Goal: Transaction & Acquisition: Purchase product/service

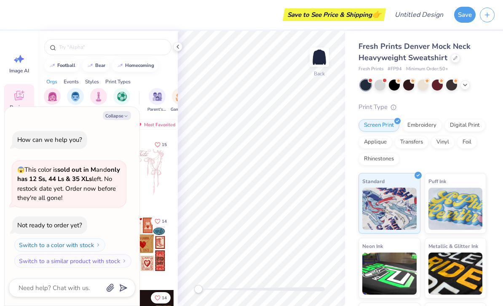
click at [124, 117] on icon "button" at bounding box center [125, 116] width 5 height 5
type textarea "x"
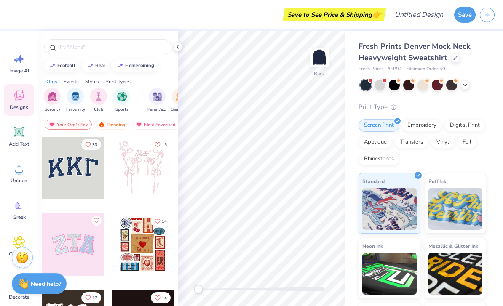
click at [25, 139] on div "Add Text" at bounding box center [19, 137] width 30 height 32
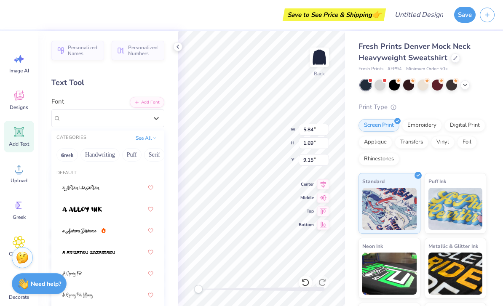
click at [111, 156] on button "Handwriting" at bounding box center [99, 154] width 39 height 13
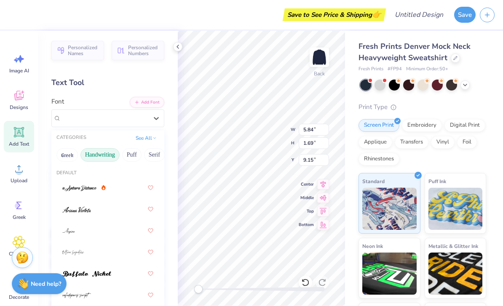
click at [153, 155] on button "Serif" at bounding box center [154, 154] width 21 height 13
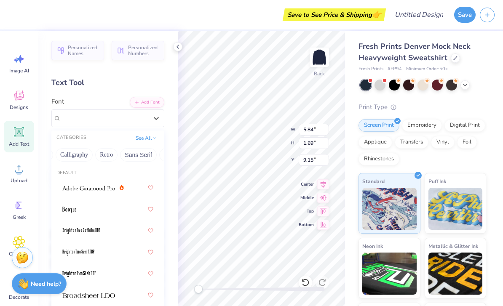
scroll to position [0, 137]
click at [138, 152] on button "Sans Serif" at bounding box center [135, 154] width 37 height 13
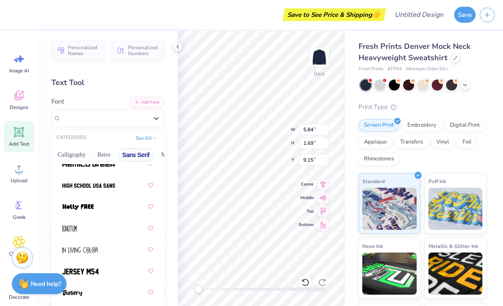
scroll to position [327, 0]
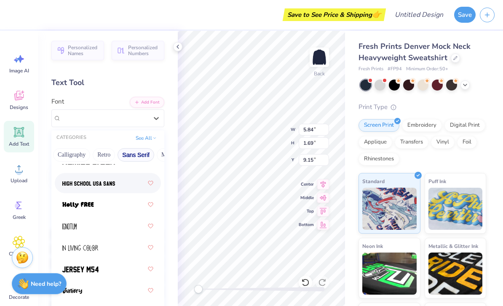
click at [109, 183] on img at bounding box center [88, 184] width 53 height 6
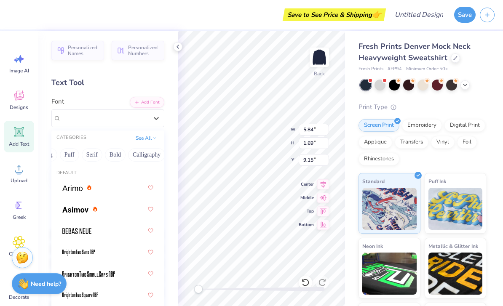
scroll to position [0, 63]
click at [116, 154] on button "Bold" at bounding box center [114, 154] width 21 height 13
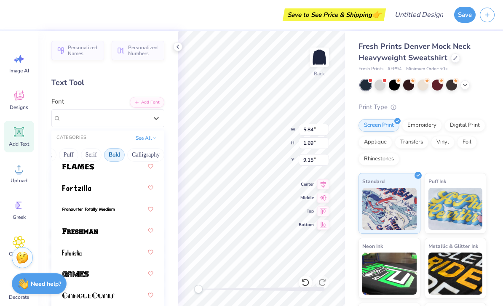
scroll to position [390, 0]
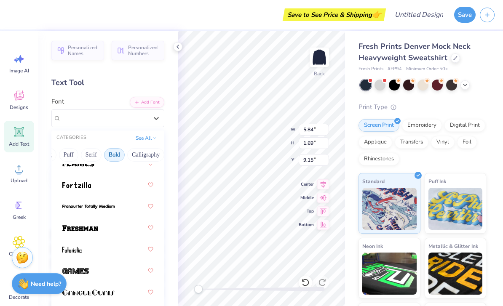
click at [114, 227] on div at bounding box center [107, 227] width 91 height 15
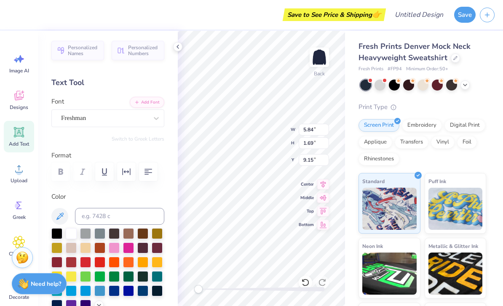
scroll to position [0, 0]
click at [422, 121] on div "Embroidery" at bounding box center [422, 125] width 40 height 13
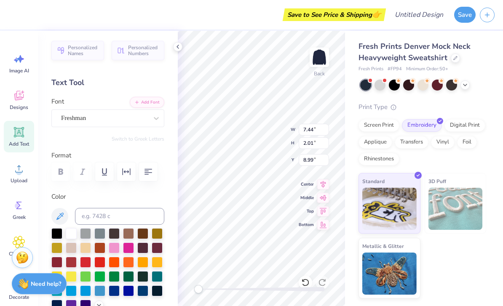
scroll to position [0, 1]
type textarea "BMEST"
type textarea "BMES"
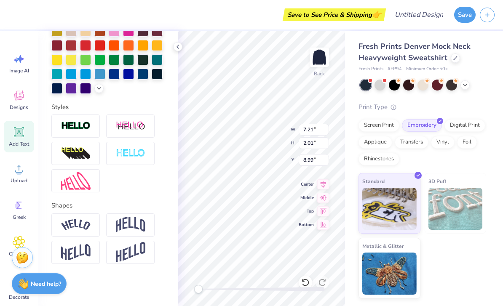
scroll to position [217, 0]
click at [136, 230] on img at bounding box center [130, 225] width 29 height 16
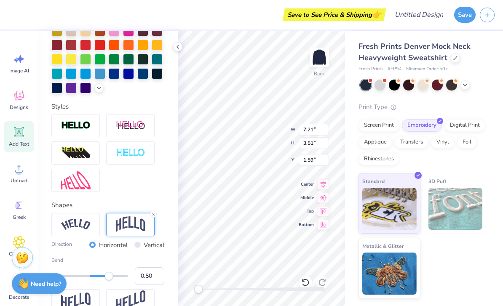
type input "11.97"
type input "5.83"
type textarea "x"
type input "0.50"
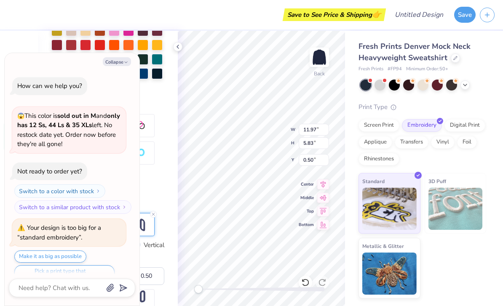
scroll to position [14, 0]
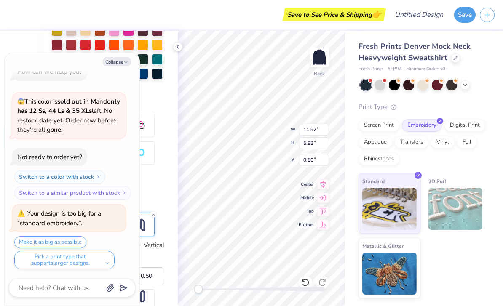
click at [77, 243] on button "Make it as big as possible" at bounding box center [50, 242] width 72 height 12
type textarea "x"
type input "12.00"
type input "5.84"
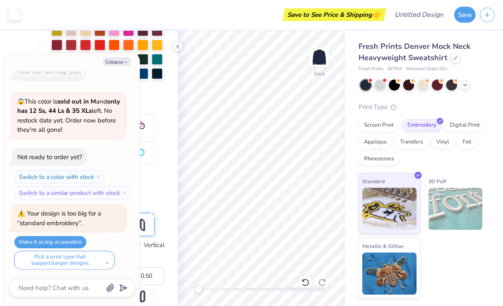
scroll to position [65, 0]
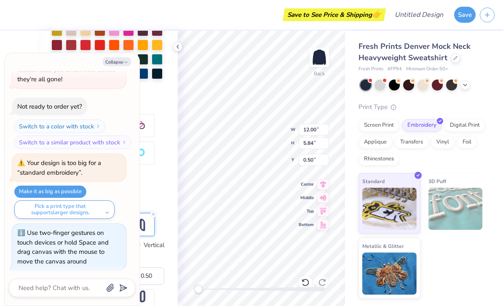
click at [126, 64] on icon "button" at bounding box center [125, 62] width 5 height 5
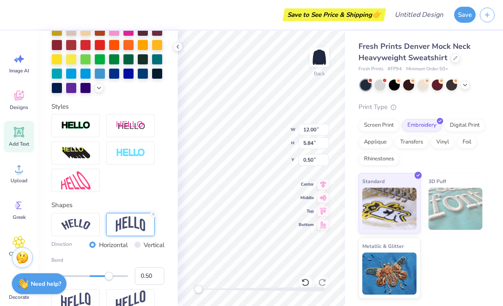
type textarea "x"
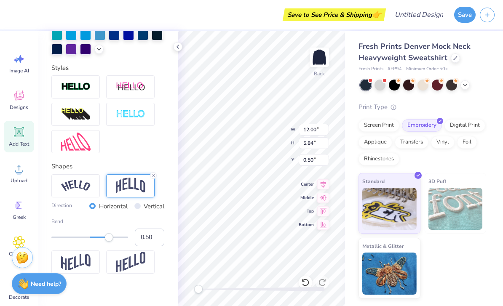
scroll to position [259, 0]
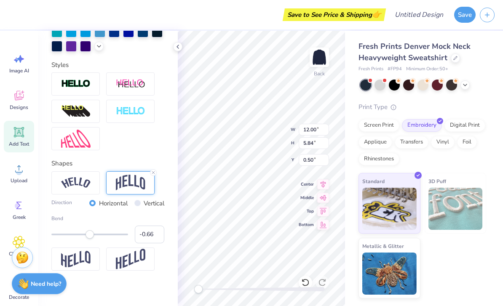
type input "-0.67"
type input "0.23"
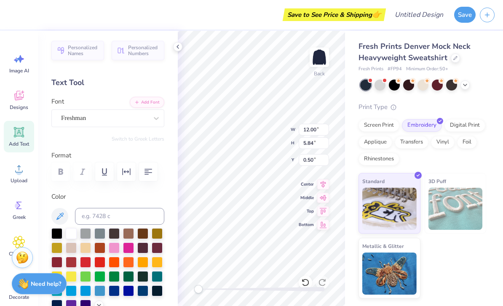
scroll to position [0, 0]
click at [125, 174] on icon "button" at bounding box center [126, 172] width 10 height 10
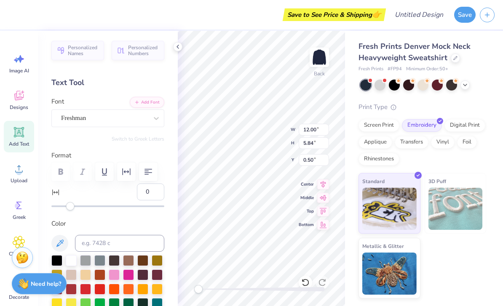
click at [67, 208] on div "Accessibility label" at bounding box center [70, 206] width 8 height 8
type input "15"
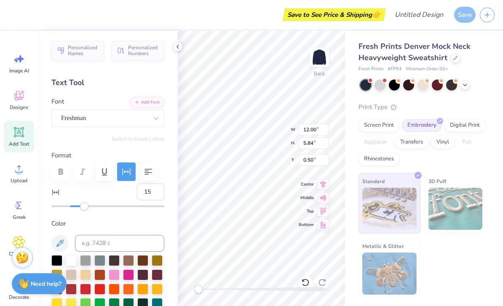
click at [85, 213] on div "Personalized Names Personalized Numbers Text Tool Add Font Font Freshman Switch…" at bounding box center [108, 168] width 140 height 275
type input "8"
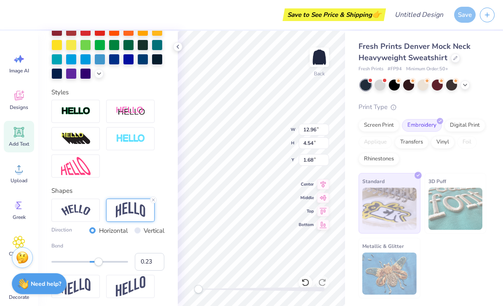
scroll to position [260, 0]
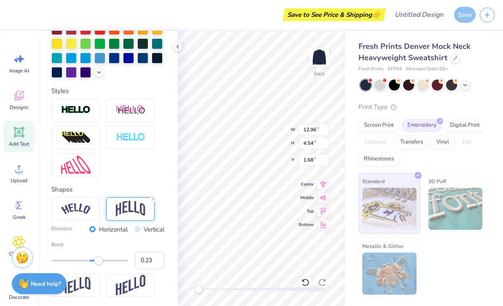
click at [90, 113] on img at bounding box center [75, 110] width 29 height 10
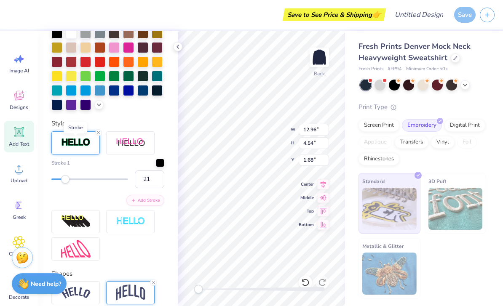
type input "22"
type input "9"
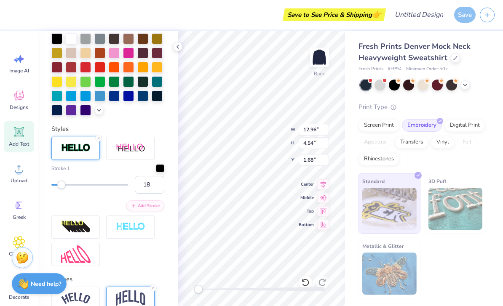
type input "19"
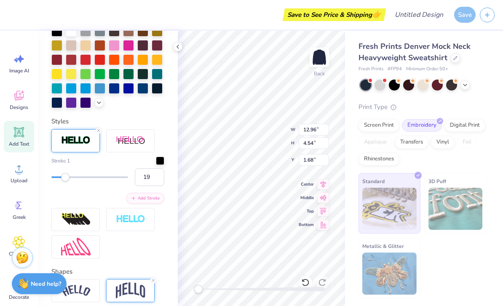
scroll to position [262, 0]
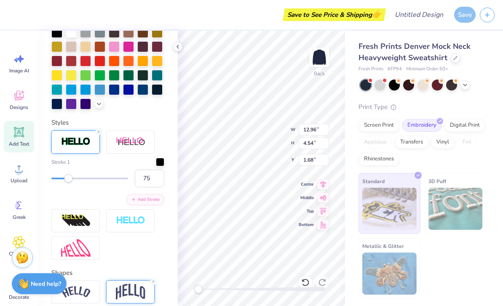
type input "76"
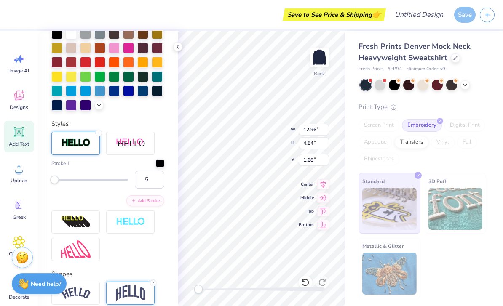
type input "4"
click at [160, 163] on div at bounding box center [160, 163] width 8 height 8
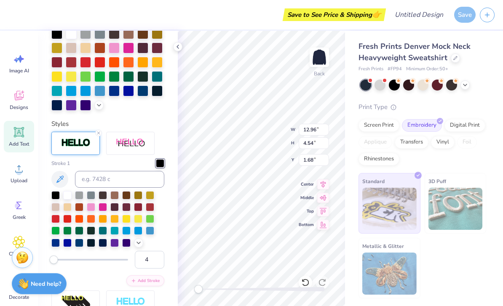
click at [127, 232] on div at bounding box center [126, 231] width 8 height 8
click at [103, 221] on div at bounding box center [103, 219] width 8 height 8
click at [112, 222] on div at bounding box center [114, 219] width 8 height 8
click at [90, 222] on div at bounding box center [91, 219] width 8 height 8
click at [103, 222] on div at bounding box center [103, 219] width 8 height 8
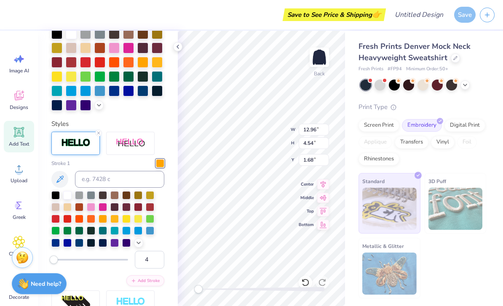
click at [77, 148] on img at bounding box center [75, 143] width 29 height 10
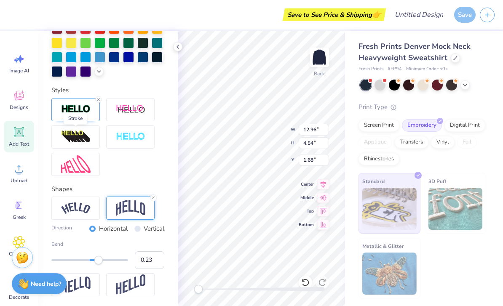
scroll to position [297, 0]
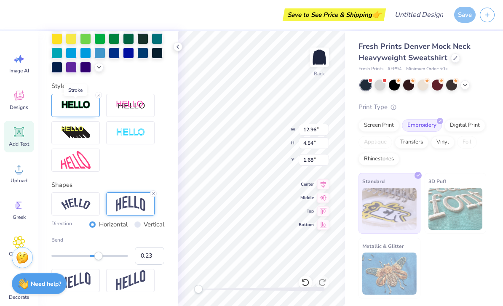
click at [80, 109] on img at bounding box center [75, 105] width 29 height 10
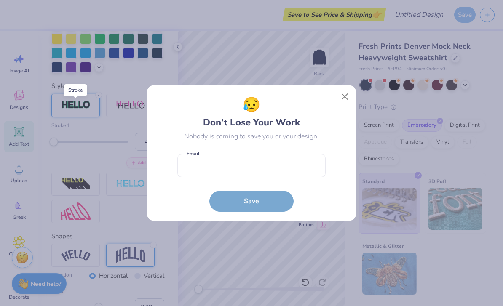
click at [342, 96] on button "Close" at bounding box center [345, 97] width 16 height 16
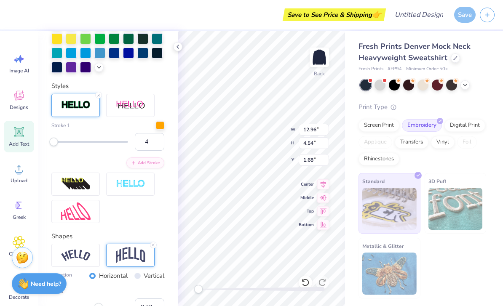
click at [149, 146] on input "4" at bounding box center [149, 142] width 29 height 18
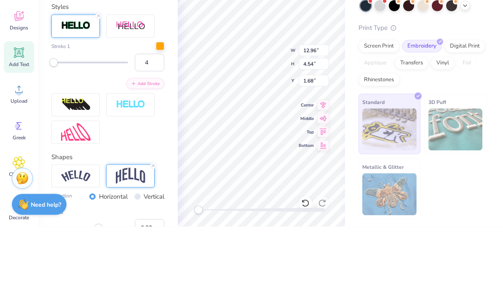
click at [157, 133] on input "4" at bounding box center [149, 142] width 29 height 18
type input "3"
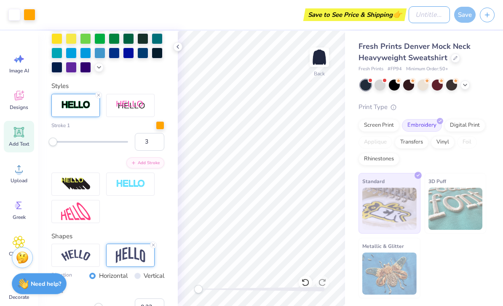
click at [424, 13] on input "Design Title" at bounding box center [429, 14] width 41 height 17
type input "BMES MOCKNECK"
click at [464, 15] on div "Save" at bounding box center [464, 15] width 21 height 16
click at [45, 280] on strong "Need help?" at bounding box center [46, 284] width 30 height 8
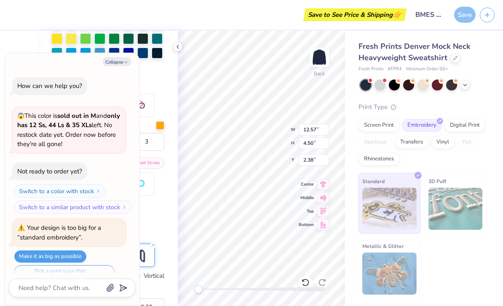
scroll to position [65, 0]
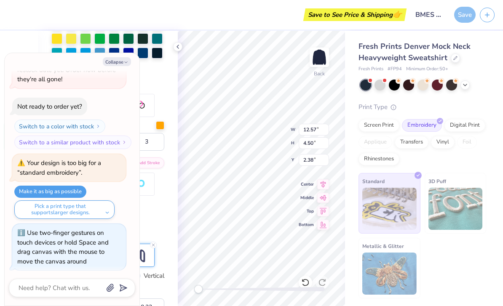
click at [73, 193] on button "Make it as big as possible" at bounding box center [50, 192] width 72 height 12
type textarea "x"
type input "13.12"
type input "4.70"
type input "1.07"
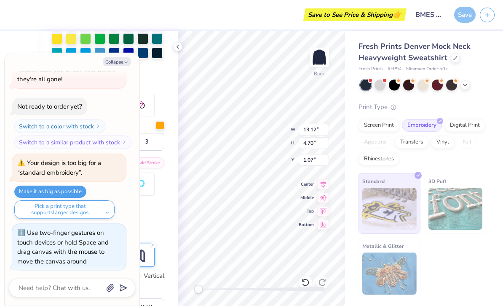
click at [168, 202] on div "Personalized Names Personalized Numbers Text Tool Add Font Font Freshman Switch…" at bounding box center [108, 168] width 140 height 275
click at [123, 63] on button "Collapse" at bounding box center [117, 61] width 28 height 9
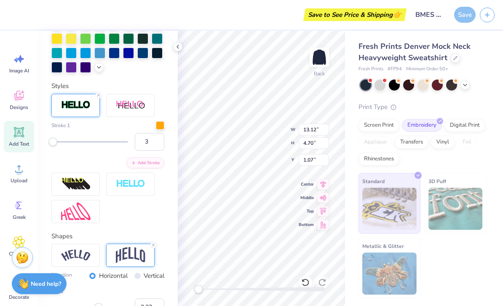
type textarea "x"
click at [463, 14] on div "Save" at bounding box center [464, 15] width 21 height 16
click at [463, 15] on div "Save" at bounding box center [464, 15] width 21 height 16
click at [464, 16] on div "Save" at bounding box center [464, 15] width 21 height 16
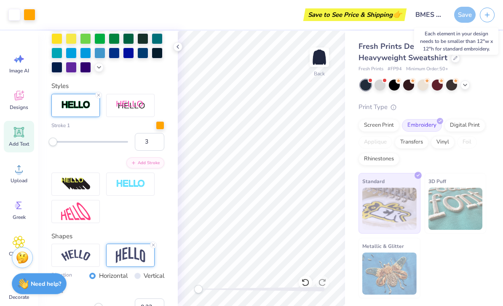
click at [455, 13] on div "Save" at bounding box center [464, 15] width 21 height 16
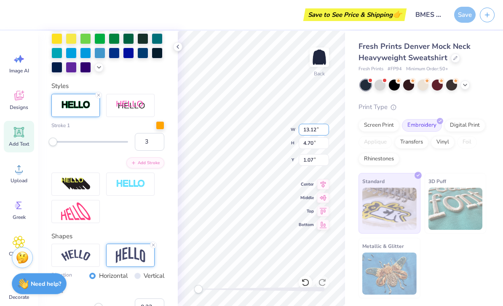
click at [318, 127] on input "13.12" at bounding box center [314, 130] width 30 height 12
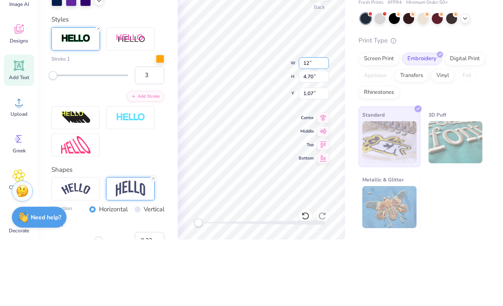
type input "12"
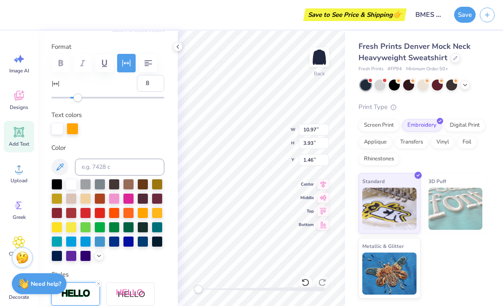
scroll to position [107, 0]
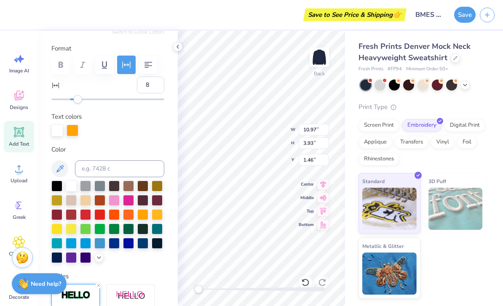
click at [156, 83] on input "8" at bounding box center [150, 85] width 27 height 17
type input "15"
click at [311, 132] on input "10.97" at bounding box center [314, 130] width 30 height 12
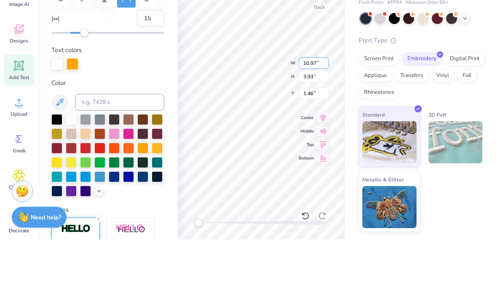
click at [315, 124] on input "10.97" at bounding box center [314, 130] width 30 height 12
type input "11.97"
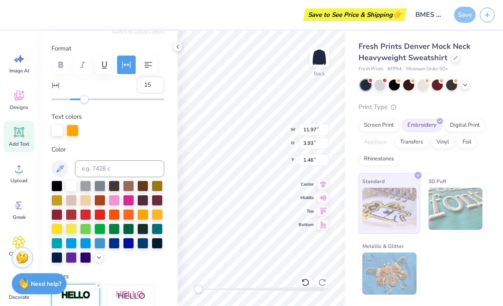
click at [470, 13] on div "Save" at bounding box center [464, 15] width 21 height 16
click at [468, 18] on div "Save" at bounding box center [464, 15] width 21 height 16
click at [463, 17] on div "Save" at bounding box center [464, 15] width 21 height 16
click at [314, 126] on input "12.33" at bounding box center [314, 130] width 30 height 12
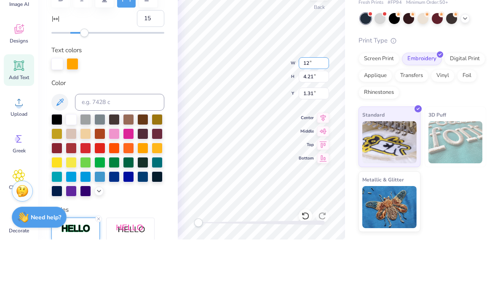
type input "12"
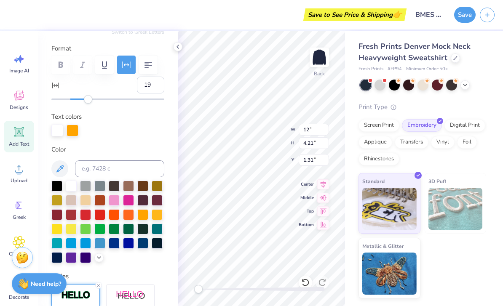
type input "18"
type input "36"
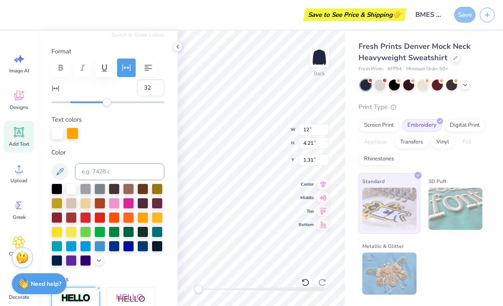
type input "31"
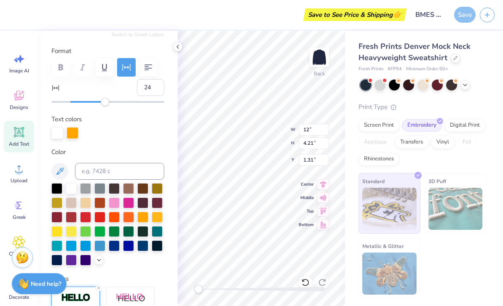
type input "23"
click at [313, 126] on input "12.48" at bounding box center [314, 130] width 30 height 12
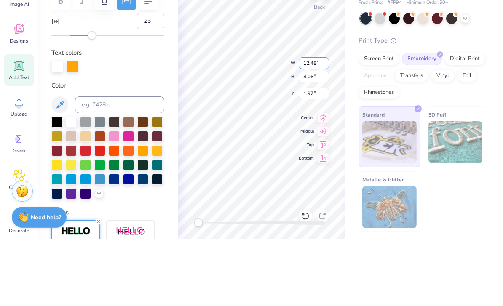
click at [320, 124] on input "12.48" at bounding box center [314, 130] width 30 height 12
type input "12"
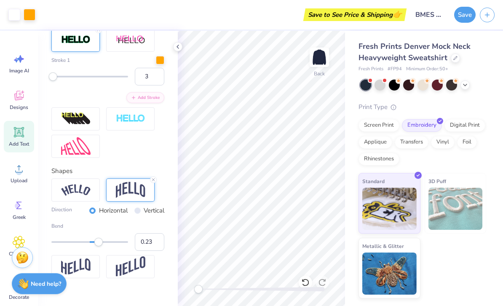
scroll to position [367, 0]
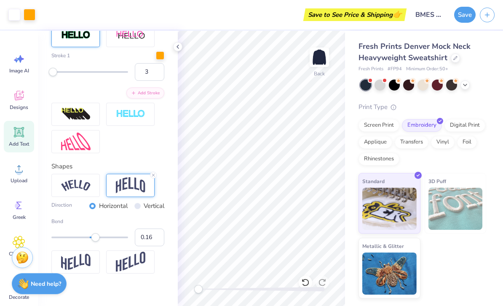
type input "0.18"
click at [467, 14] on button "Save" at bounding box center [464, 15] width 21 height 16
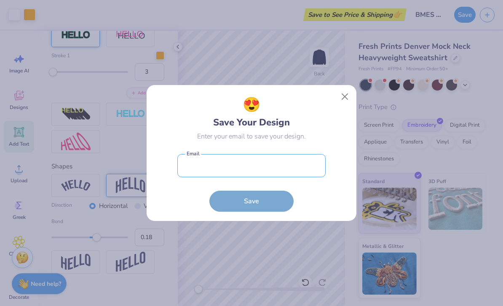
click at [286, 165] on input "email" at bounding box center [251, 165] width 148 height 23
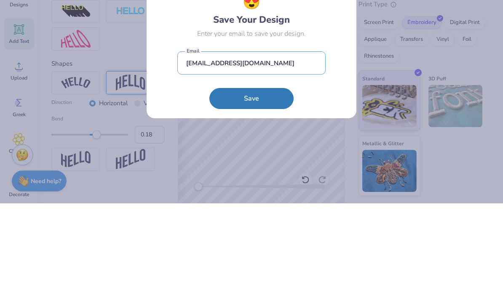
type input "hverrea1@vols.utk.edu"
click at [258, 191] on button "Save" at bounding box center [251, 201] width 84 height 21
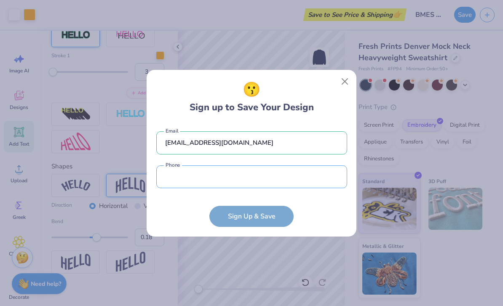
click at [255, 182] on input "tel" at bounding box center [251, 177] width 191 height 23
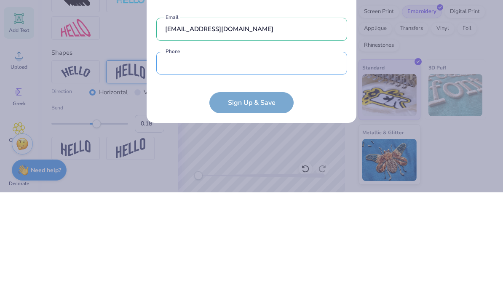
type input "(443) 248-3383"
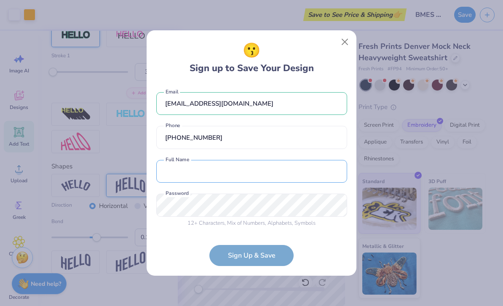
click at [260, 164] on input "text" at bounding box center [251, 171] width 191 height 23
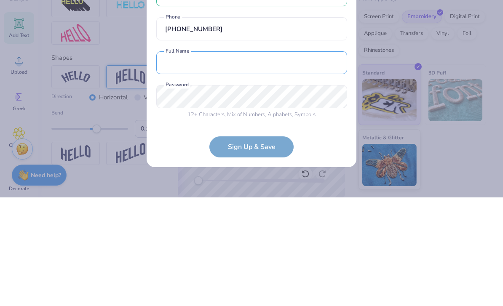
type input "hanna verreault"
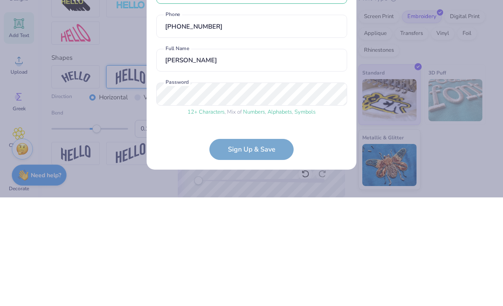
scroll to position [27, 0]
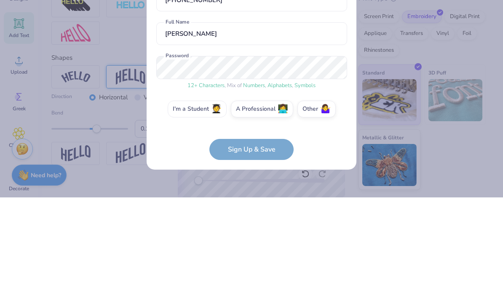
click at [208, 209] on label "I'm a Student 🧑‍🎓" at bounding box center [197, 217] width 59 height 17
click at [249, 244] on input "I'm a Student 🧑‍🎓" at bounding box center [251, 246] width 5 height 5
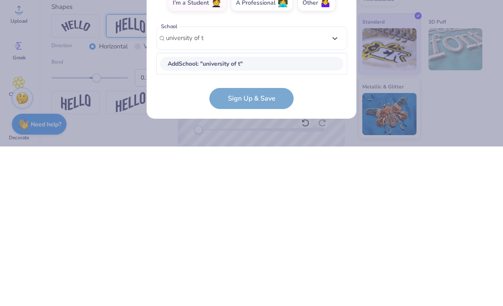
scroll to position [81, 0]
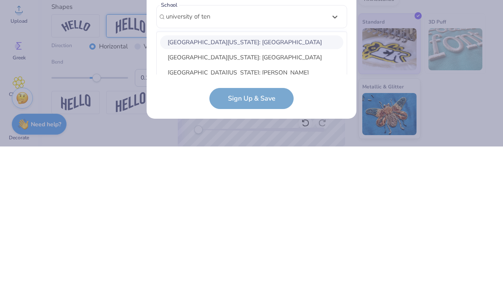
click at [282, 210] on div "University of Tennessee: Knoxville" at bounding box center [251, 217] width 183 height 14
type input "university of ten"
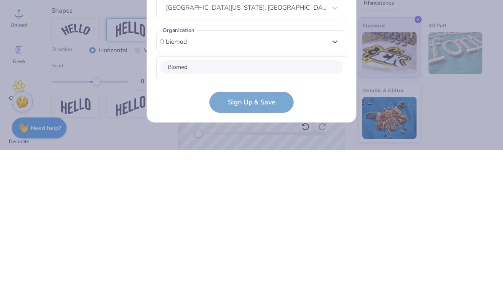
scroll to position [221, 0]
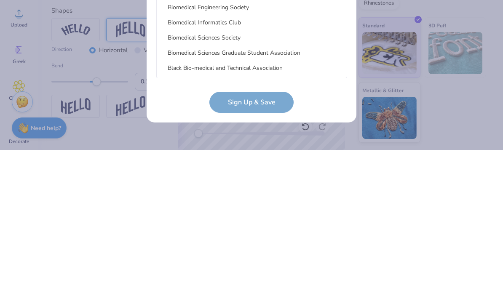
click at [242, 156] on div "Biomedical Engineering Society" at bounding box center [251, 163] width 183 height 14
type input "biomed"
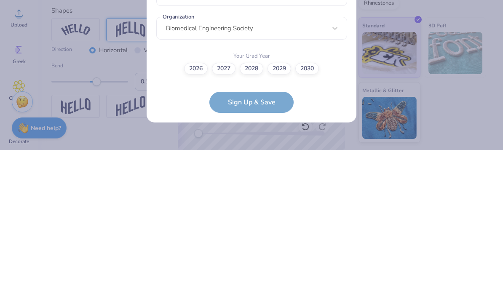
scroll to position [128, 0]
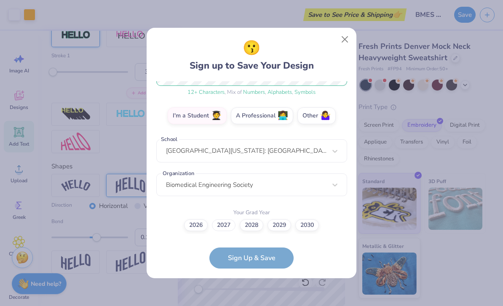
click at [221, 223] on label "2027" at bounding box center [224, 225] width 24 height 12
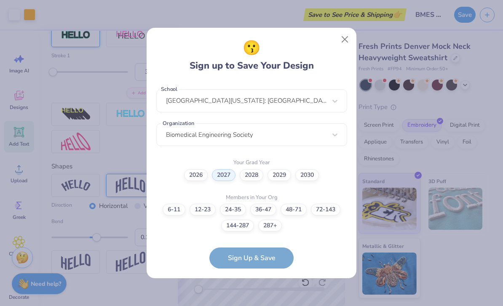
click at [328, 206] on label "72-143" at bounding box center [325, 210] width 29 height 12
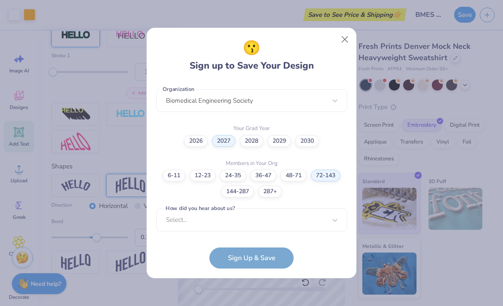
scroll to position [339, 0]
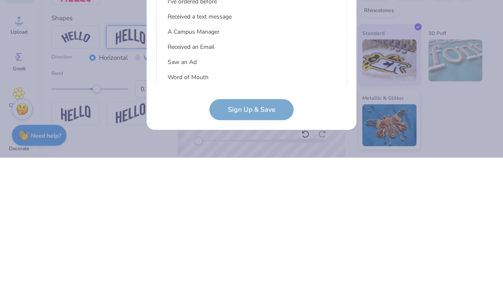
click at [203, 219] on div "Word of Mouth" at bounding box center [251, 226] width 183 height 14
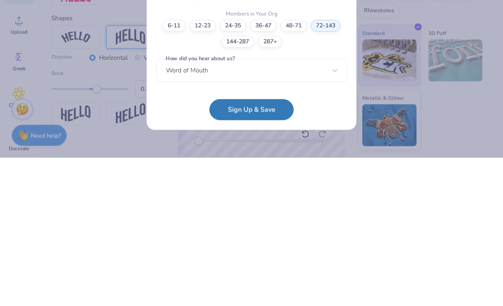
scroll to position [213, 0]
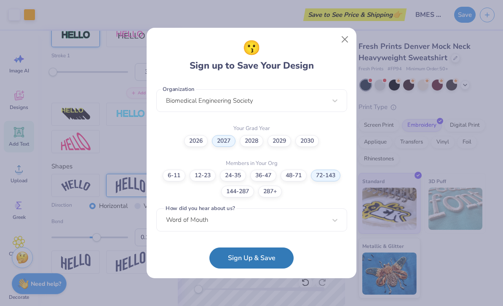
click at [256, 258] on button "Sign Up & Save" at bounding box center [251, 258] width 84 height 21
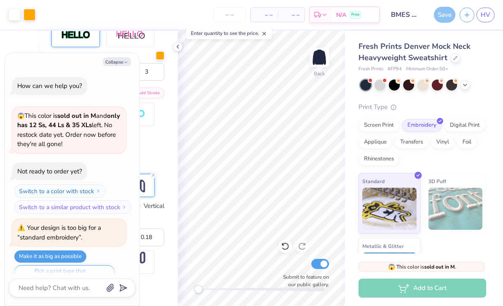
scroll to position [115, 0]
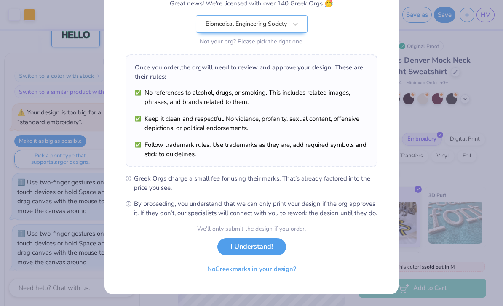
scroll to position [88, 0]
click at [252, 248] on button "I Understand!" at bounding box center [251, 246] width 69 height 17
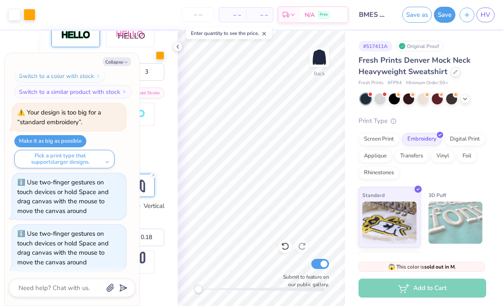
click at [115, 66] on button "Collapse" at bounding box center [117, 61] width 28 height 9
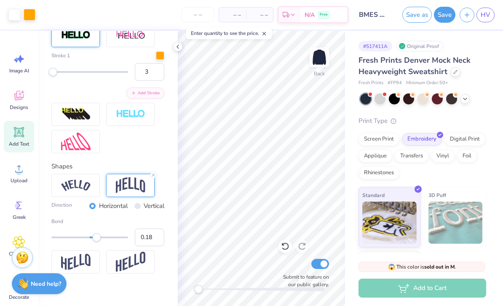
type textarea "x"
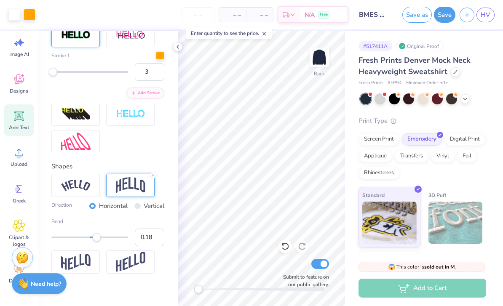
scroll to position [16, 0]
click at [19, 222] on icon at bounding box center [19, 225] width 12 height 13
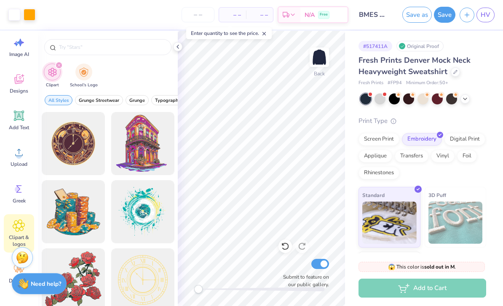
click at [80, 75] on img "filter for School's Logo" at bounding box center [83, 72] width 9 height 10
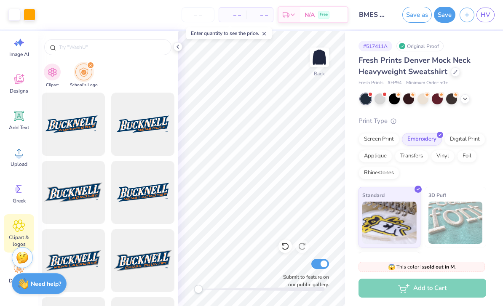
scroll to position [0, 0]
click at [445, 15] on button "Save" at bounding box center [444, 15] width 21 height 16
click at [234, 20] on div "– – Total" at bounding box center [242, 15] width 27 height 14
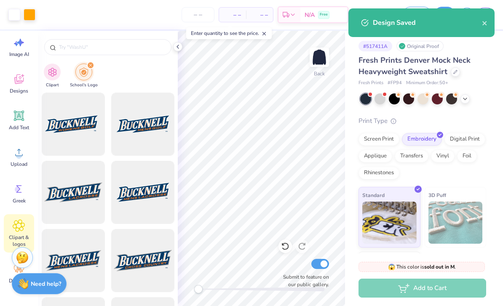
click at [254, 16] on span "– –" at bounding box center [259, 15] width 17 height 9
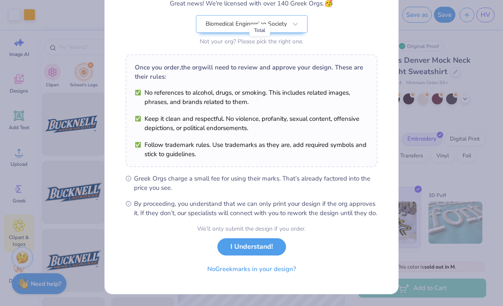
scroll to position [88, 0]
click at [272, 267] on button "No Greek marks in your design?" at bounding box center [251, 269] width 103 height 17
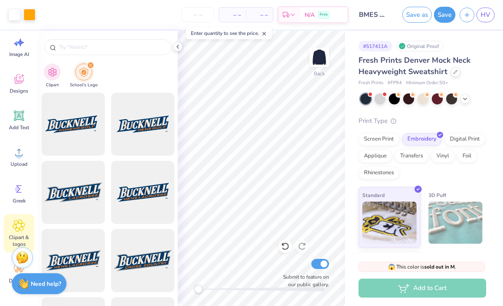
click at [206, 14] on input "number" at bounding box center [198, 14] width 33 height 15
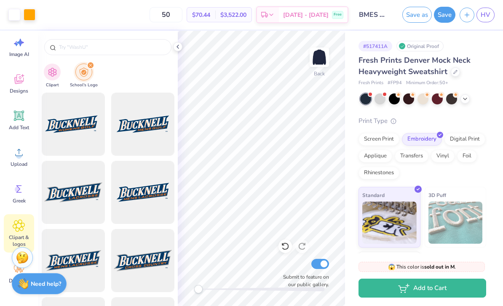
click at [246, 12] on span "$3,522.00" at bounding box center [233, 15] width 26 height 9
click at [182, 16] on input "50" at bounding box center [166, 14] width 33 height 15
type input "5"
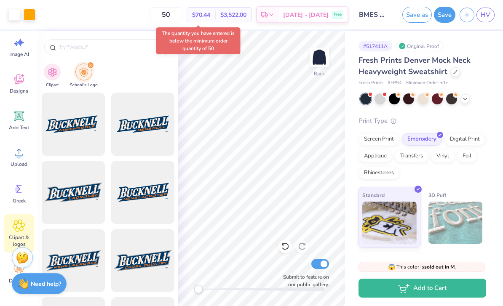
click at [182, 13] on input "50" at bounding box center [166, 14] width 33 height 15
type input "5"
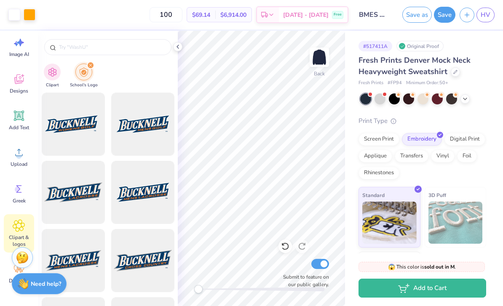
click at [182, 13] on input "100" at bounding box center [166, 14] width 33 height 15
type input "1"
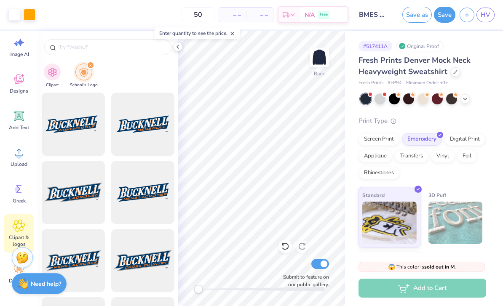
type input "50"
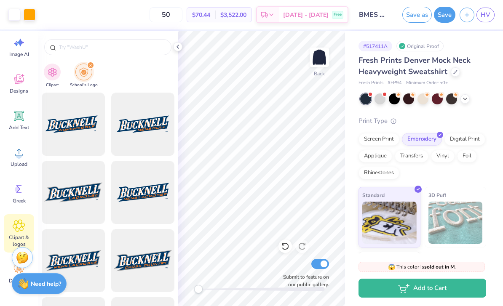
click at [379, 137] on div "Screen Print" at bounding box center [378, 139] width 41 height 13
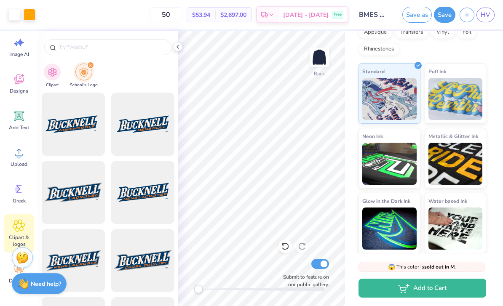
scroll to position [123, 0]
click at [463, 96] on img at bounding box center [455, 99] width 54 height 42
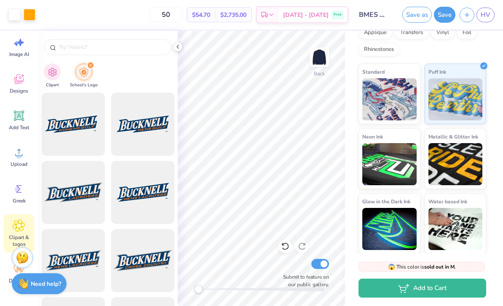
click at [394, 107] on img at bounding box center [389, 99] width 54 height 42
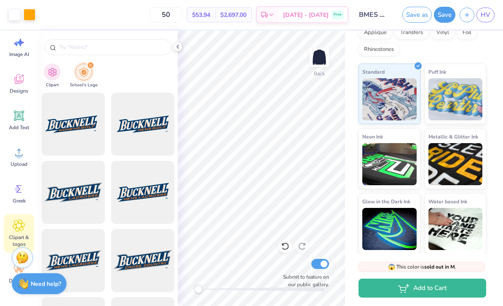
click at [453, 100] on img at bounding box center [455, 99] width 54 height 42
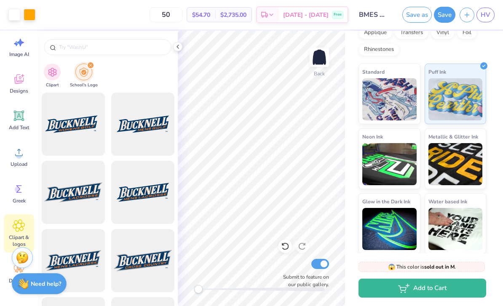
click at [447, 146] on img at bounding box center [455, 164] width 54 height 42
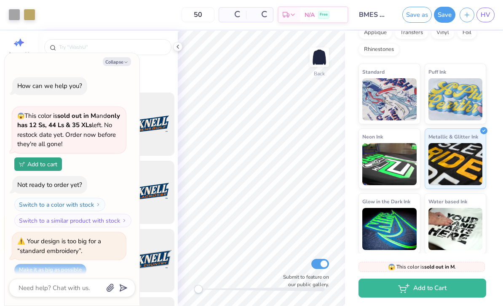
scroll to position [189, 0]
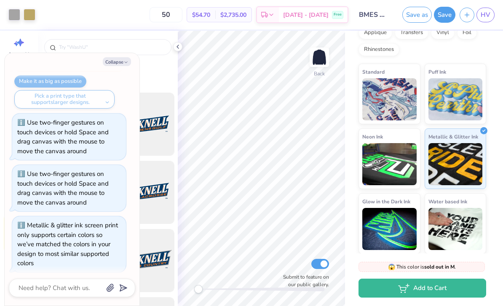
click at [469, 99] on img at bounding box center [455, 99] width 54 height 42
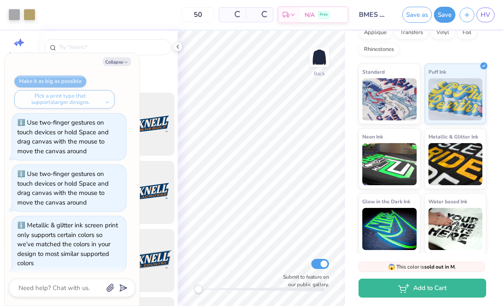
scroll to position [239, 0]
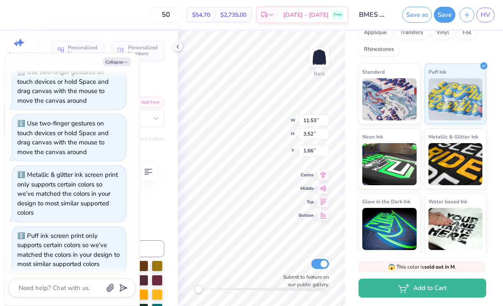
click at [125, 63] on icon "button" at bounding box center [125, 62] width 5 height 5
type textarea "x"
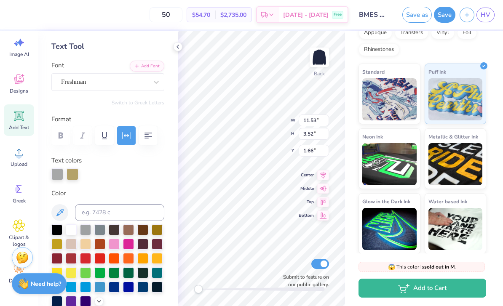
scroll to position [78, 0]
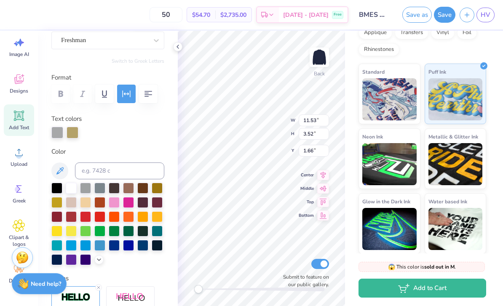
click at [72, 192] on div at bounding box center [71, 188] width 11 height 11
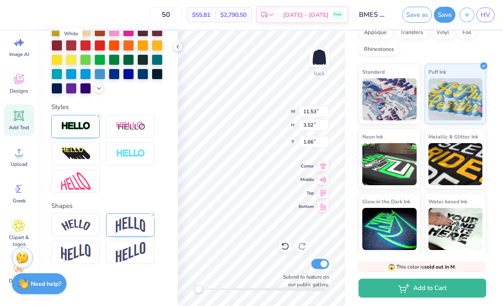
scroll to position [250, 0]
click at [88, 123] on img at bounding box center [75, 126] width 29 height 10
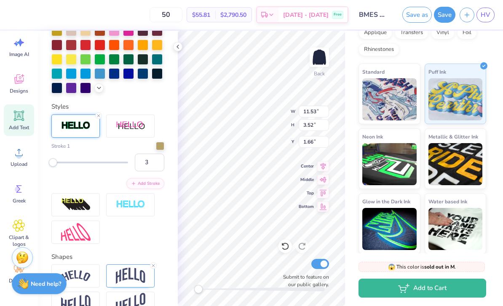
click at [161, 150] on div at bounding box center [160, 146] width 8 height 8
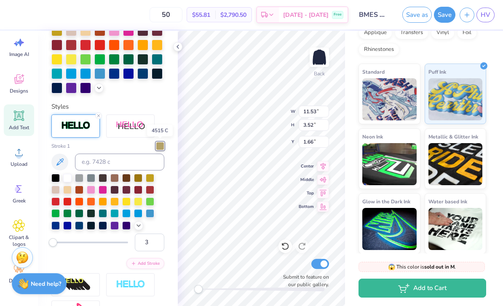
click at [162, 144] on div at bounding box center [160, 146] width 8 height 8
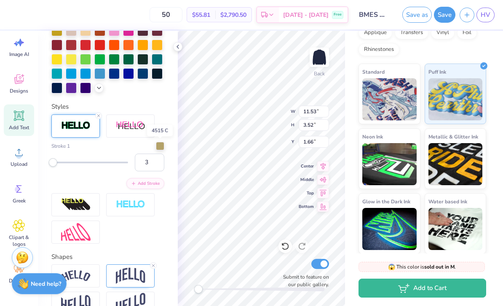
click at [160, 148] on div at bounding box center [160, 146] width 8 height 8
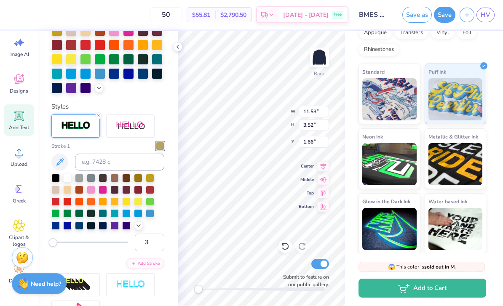
click at [102, 203] on div at bounding box center [103, 202] width 8 height 8
click at [321, 57] on img at bounding box center [319, 57] width 17 height 17
click at [319, 58] on img at bounding box center [319, 57] width 17 height 17
click at [160, 147] on div at bounding box center [160, 146] width 8 height 8
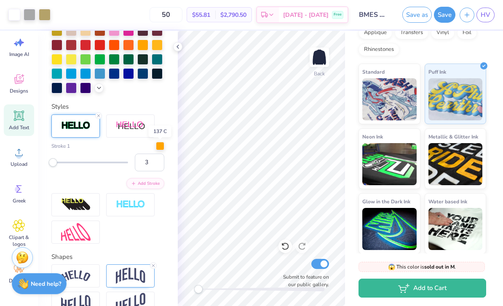
click at [159, 146] on div at bounding box center [160, 146] width 8 height 8
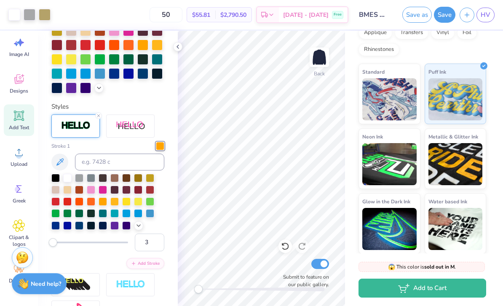
click at [103, 204] on div at bounding box center [103, 202] width 8 height 8
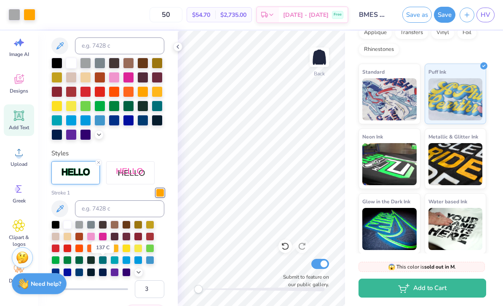
scroll to position [147, 0]
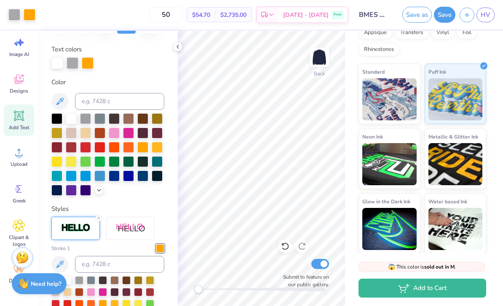
click at [55, 65] on div at bounding box center [57, 63] width 12 height 12
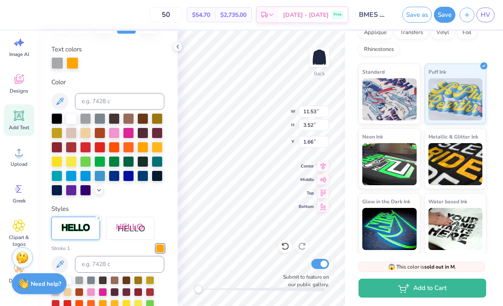
click at [72, 120] on div at bounding box center [71, 118] width 11 height 11
click at [454, 103] on img at bounding box center [455, 99] width 54 height 42
click at [454, 15] on button "Save" at bounding box center [444, 15] width 21 height 16
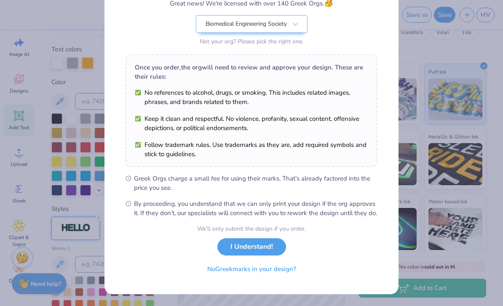
scroll to position [88, 0]
click at [281, 271] on button "No Greek marks in your design?" at bounding box center [251, 269] width 103 height 17
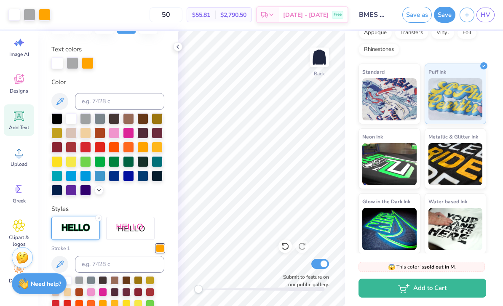
click at [178, 49] on icon at bounding box center [177, 46] width 7 height 7
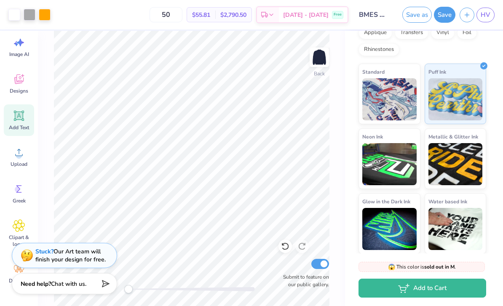
click at [455, 291] on button "Add to Cart" at bounding box center [422, 288] width 128 height 19
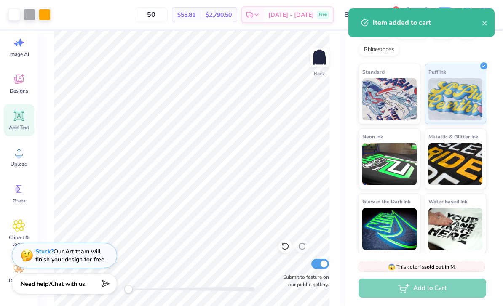
click at [480, 27] on div "Item added to cart" at bounding box center [427, 23] width 109 height 10
click at [483, 25] on icon "close" at bounding box center [485, 23] width 6 height 7
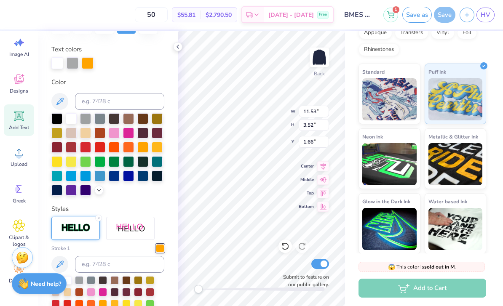
click at [467, 15] on line "button" at bounding box center [467, 15] width 0 height 4
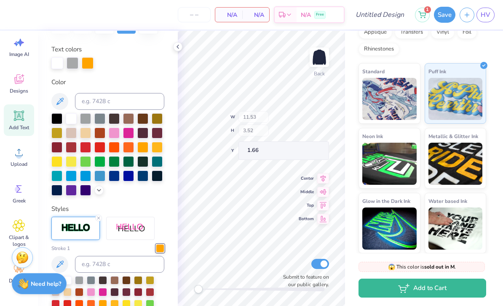
scroll to position [109, 0]
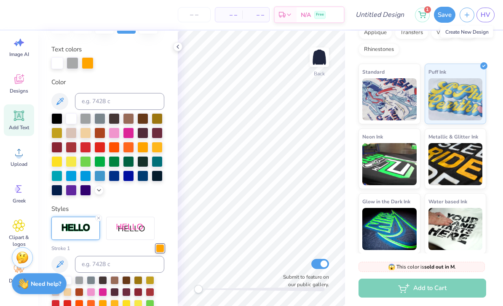
click at [466, 18] on button "button" at bounding box center [466, 15] width 15 height 15
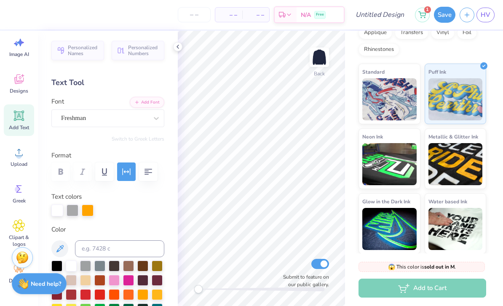
scroll to position [0, 0]
click at [482, 17] on span "HV" at bounding box center [486, 15] width 10 height 10
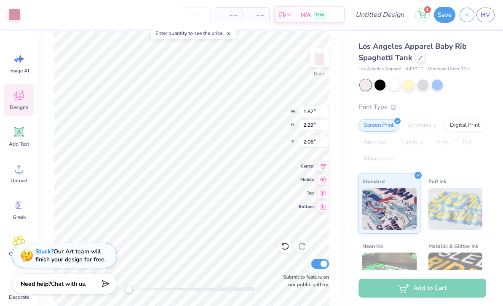
type input "2.21"
type input "2.18"
type input "2.14"
type input "1.92"
type input "2.39"
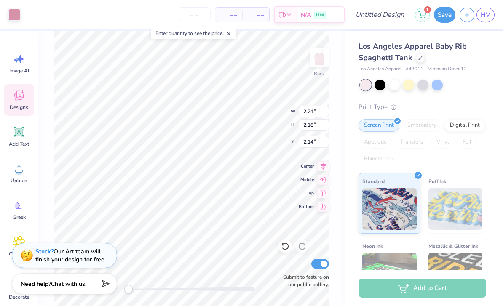
type input "2.01"
type input "1.95"
type input "2.41"
type input "2.00"
type input "1.78"
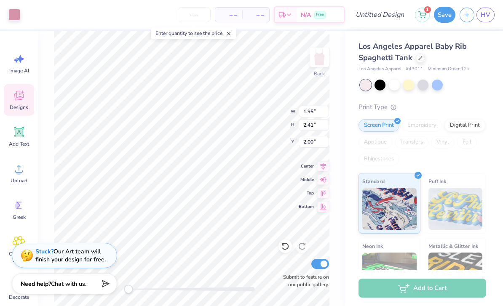
type input "2.26"
type input "2.08"
type input "4.79"
type input "2.90"
type input "4.78"
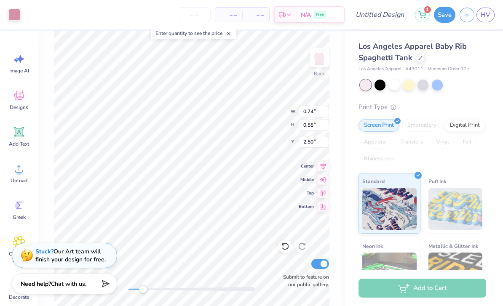
type input "5.31"
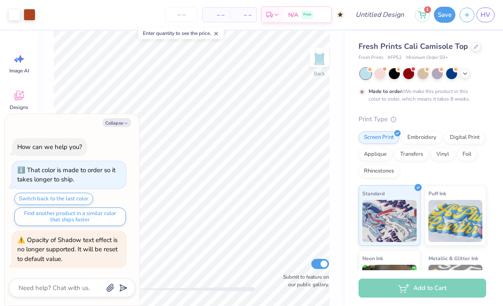
click at [118, 124] on button "Collapse" at bounding box center [117, 122] width 28 height 9
type textarea "x"
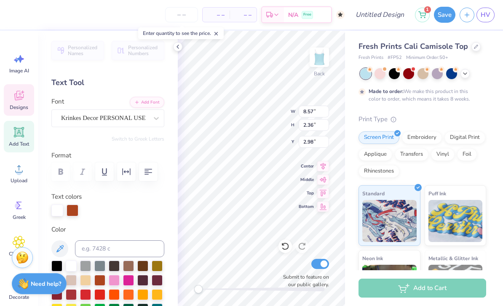
click at [20, 135] on icon at bounding box center [19, 132] width 8 height 8
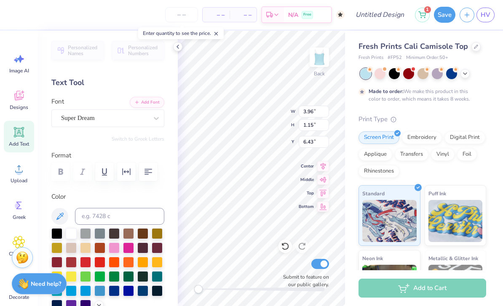
type input "3.96"
type input "1.15"
type input "6.43"
type textarea "TEXTb"
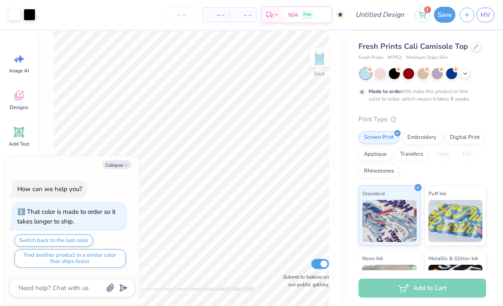
click at [120, 166] on button "Collapse" at bounding box center [117, 164] width 28 height 9
type textarea "x"
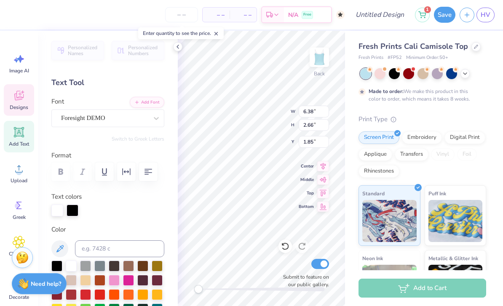
click at [153, 101] on button "Add Font" at bounding box center [147, 102] width 35 height 11
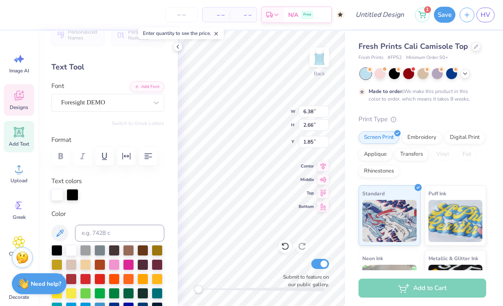
scroll to position [15, 0]
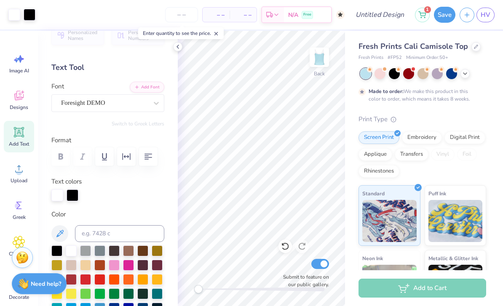
click at [280, 248] on div at bounding box center [284, 246] width 13 height 13
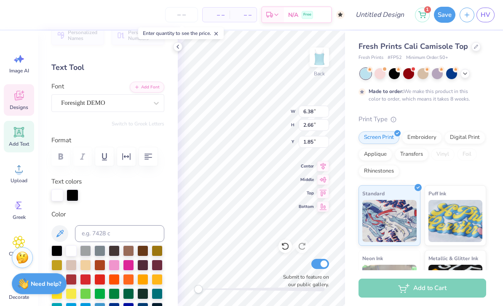
scroll to position [0, 1]
type textarea "BMES"
type textarea "b"
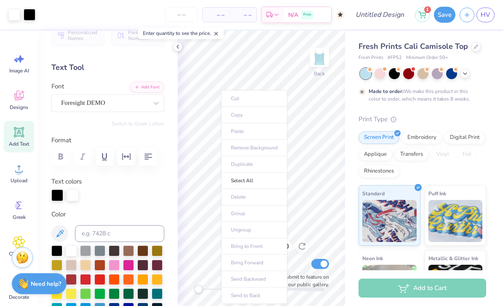
click at [490, 123] on div "Fresh Prints Cali Camisole Top Fresh Prints # FP52 Minimum Order: 50 + Made to …" at bounding box center [424, 203] width 158 height 345
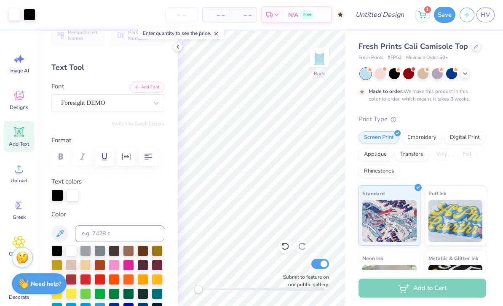
click at [488, 111] on div "Fresh Prints Cali Camisole Top Fresh Prints # FP52 Minimum Order: 50 + Made to …" at bounding box center [424, 203] width 158 height 345
